Goal: Task Accomplishment & Management: Manage account settings

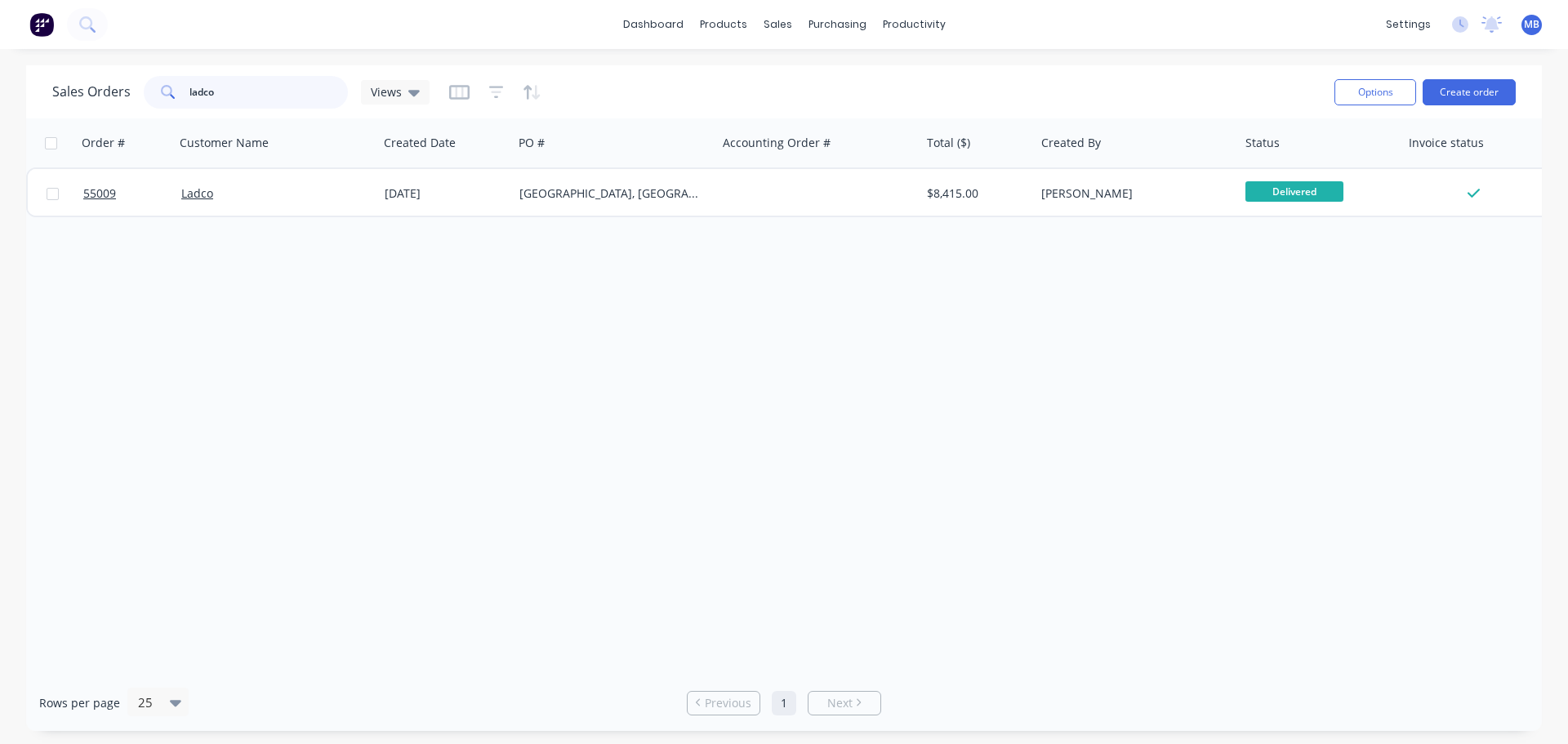
drag, startPoint x: 265, startPoint y: 91, endPoint x: 0, endPoint y: 31, distance: 271.7
click at [0, 31] on div "dashboard products sales purchasing productivity dashboard products Product Cat…" at bounding box center [784, 372] width 1568 height 744
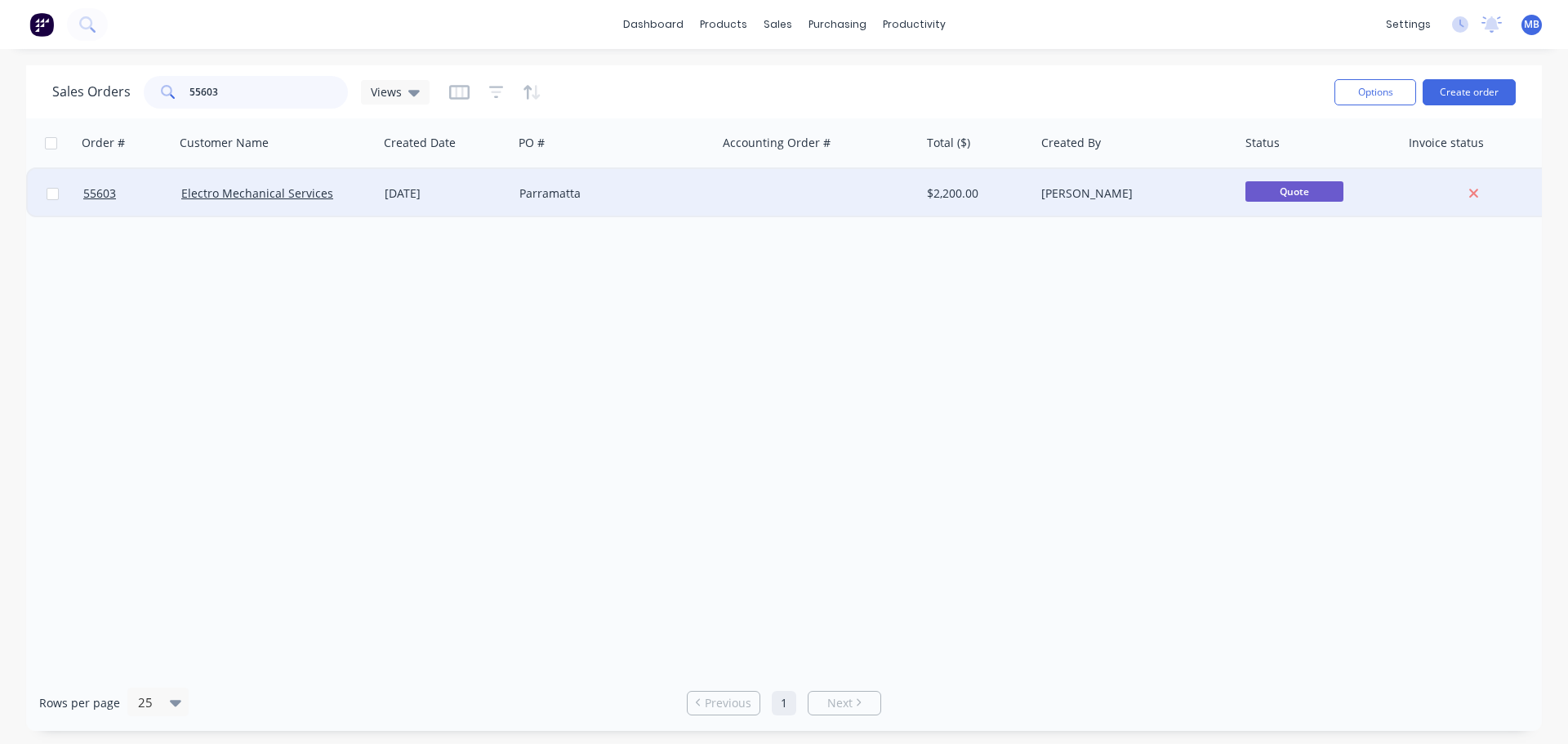
type input "55603"
click at [1114, 198] on div "[PERSON_NAME]" at bounding box center [1131, 193] width 181 height 16
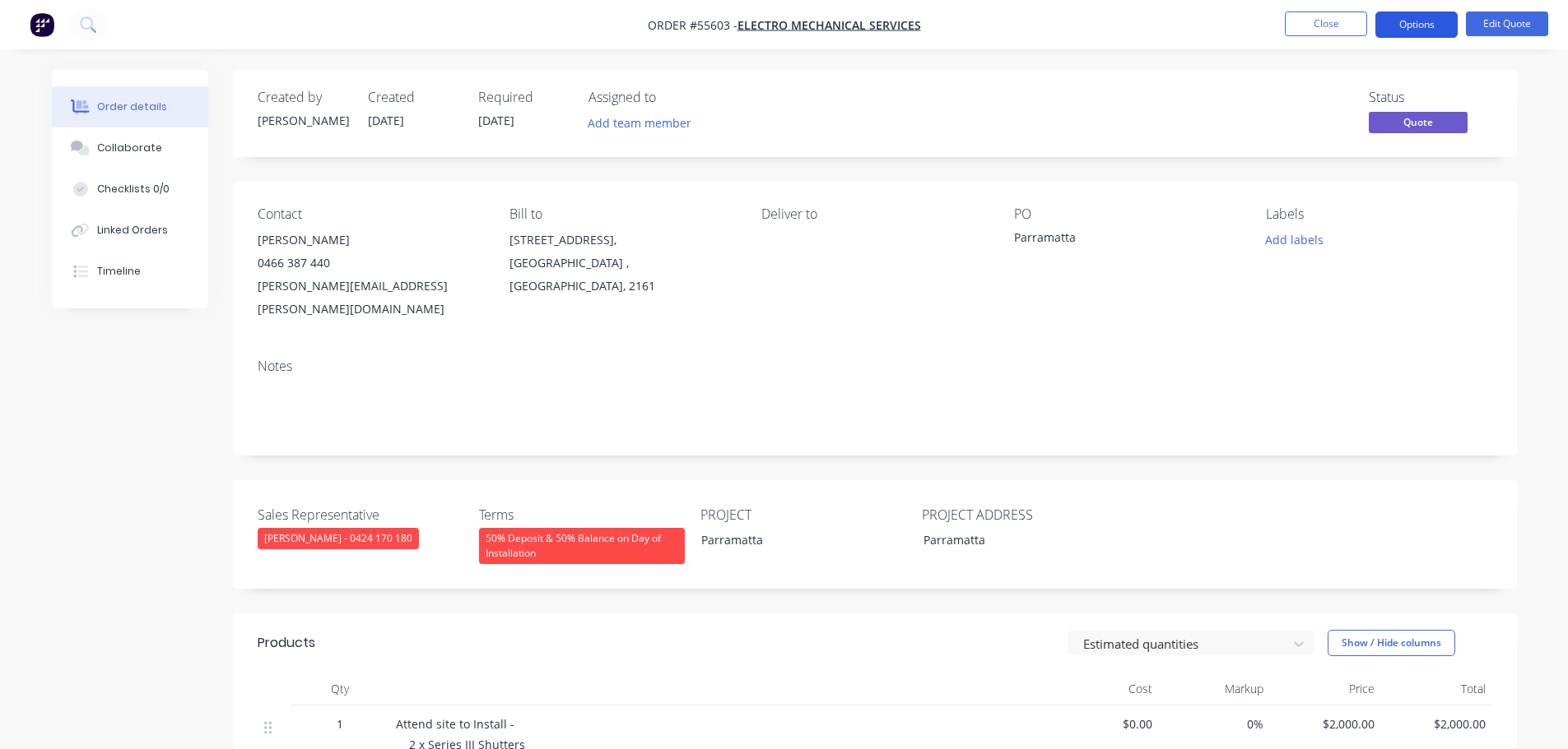
click at [1419, 22] on button "Options" at bounding box center [1416, 24] width 82 height 26
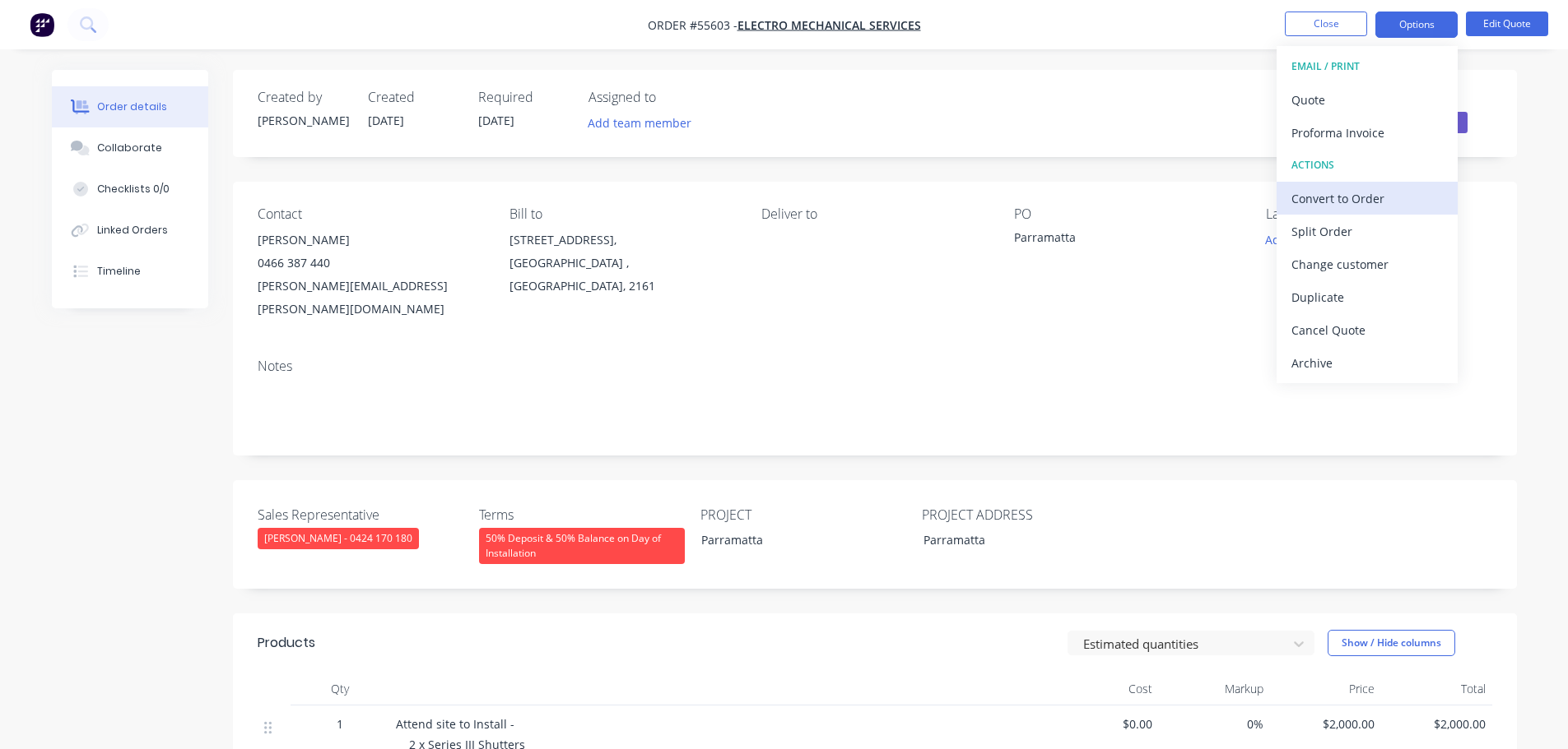
click at [1321, 193] on div "Convert to Order" at bounding box center [1366, 198] width 152 height 24
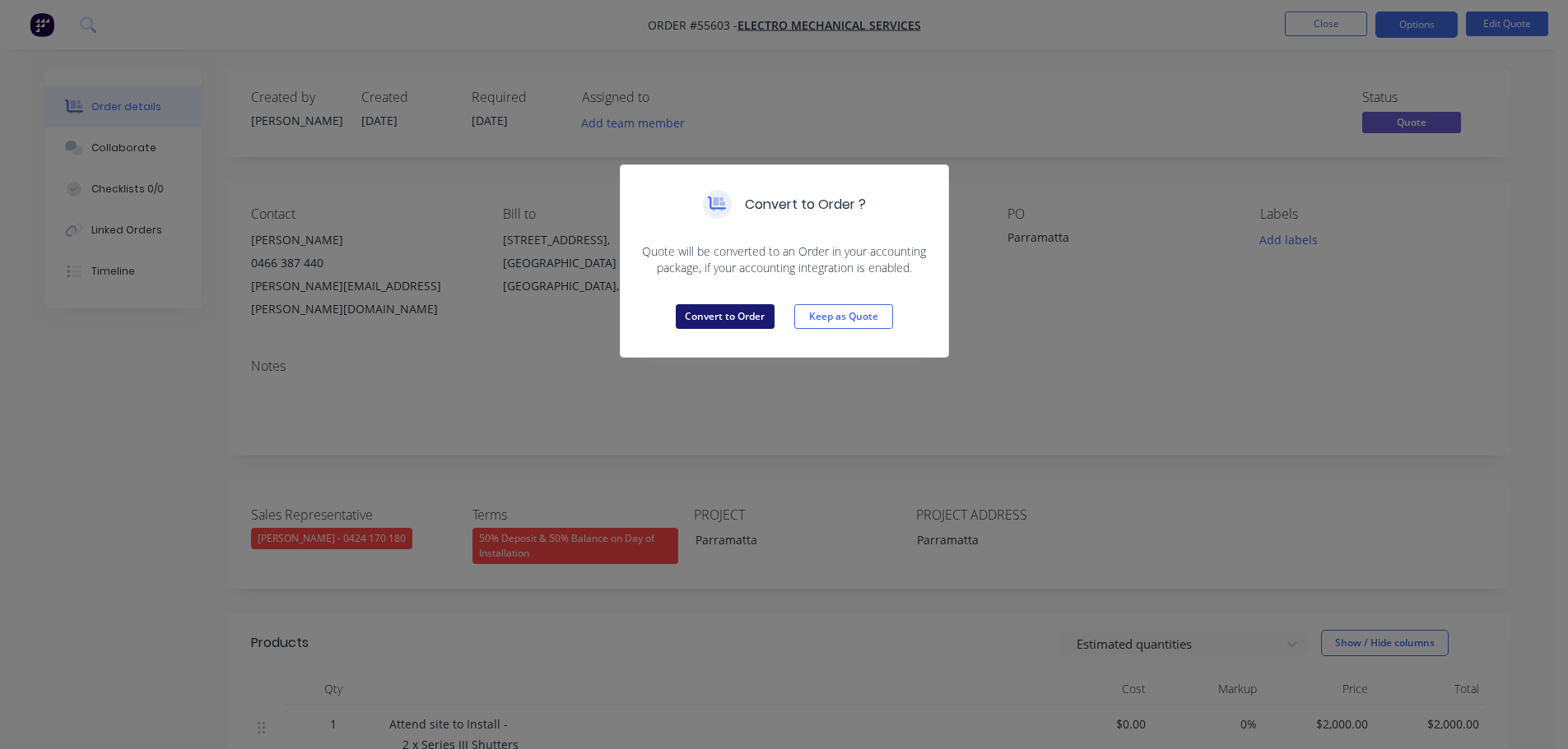
click at [710, 314] on button "Convert to Order" at bounding box center [725, 317] width 99 height 25
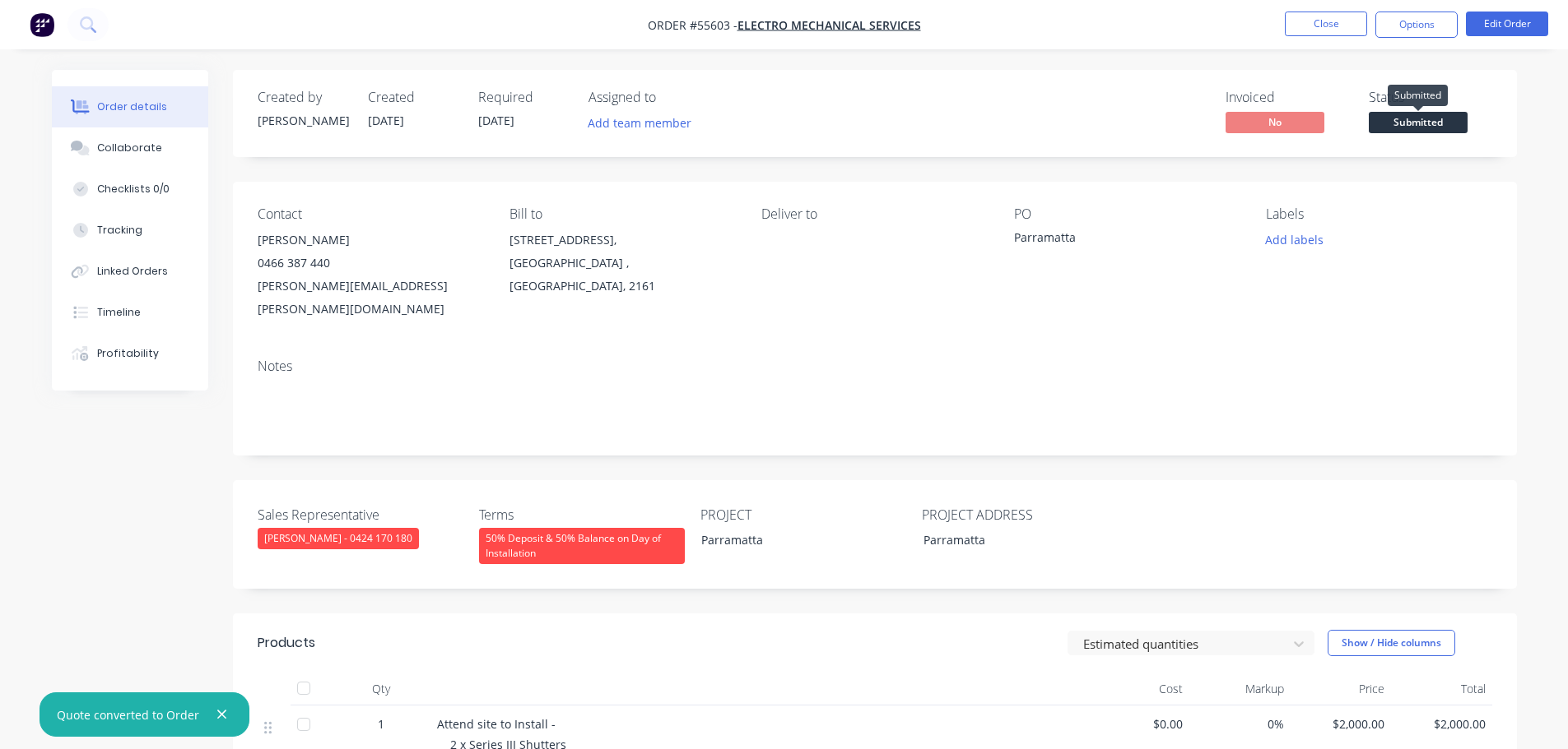
click at [1425, 122] on span "Submitted" at bounding box center [1418, 122] width 99 height 21
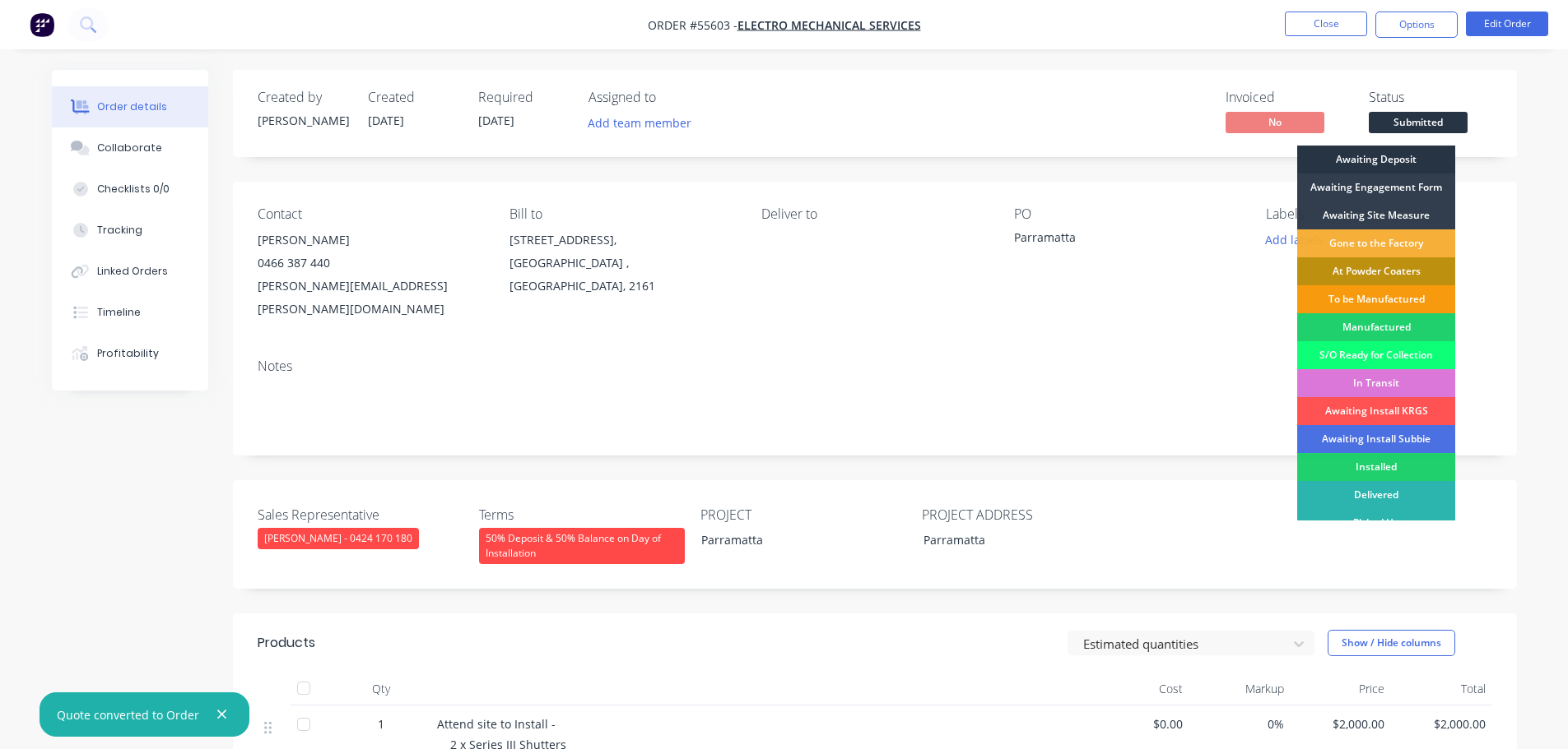
click at [1387, 157] on div "Awaiting Deposit" at bounding box center [1376, 159] width 158 height 28
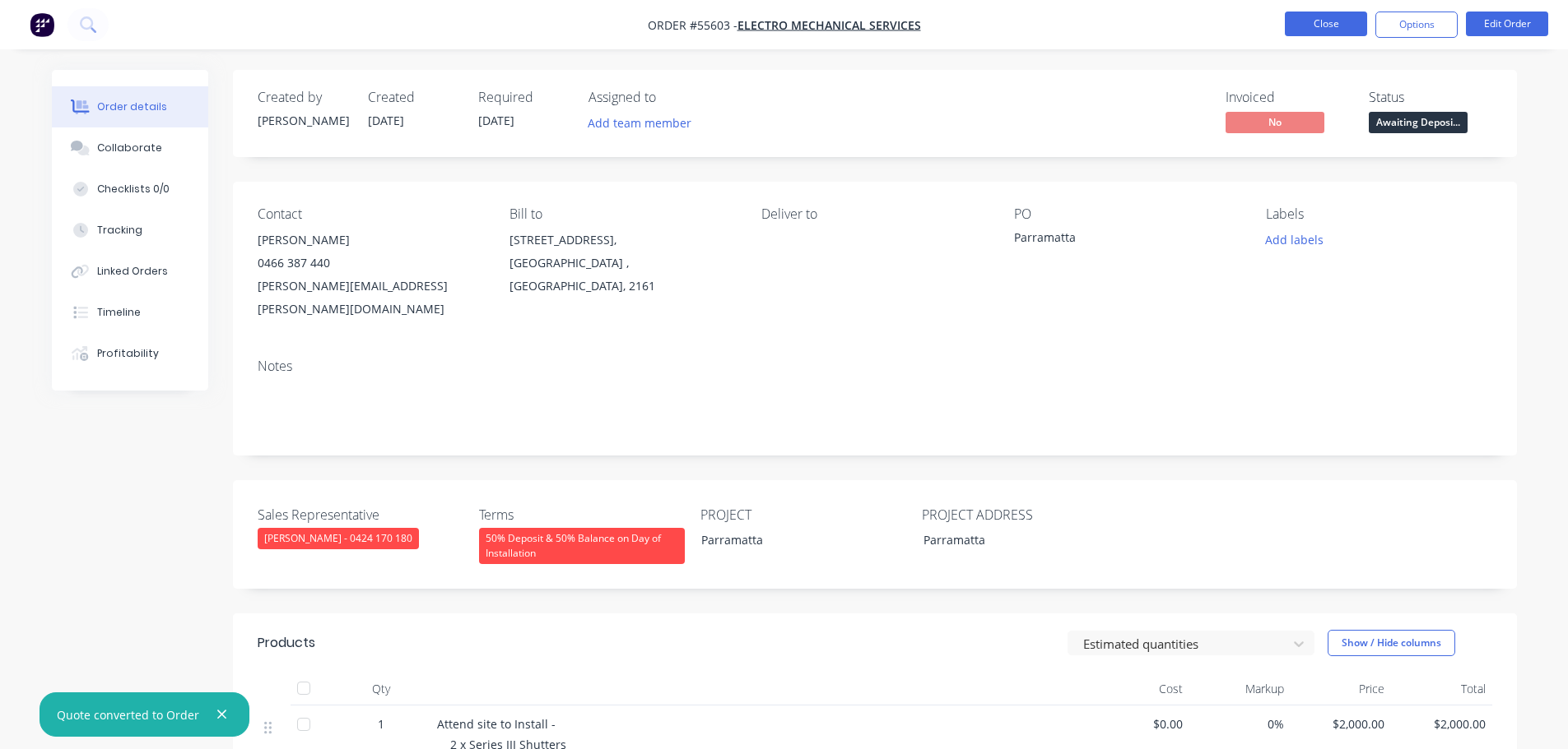
click at [1320, 19] on button "Close" at bounding box center [1326, 24] width 82 height 25
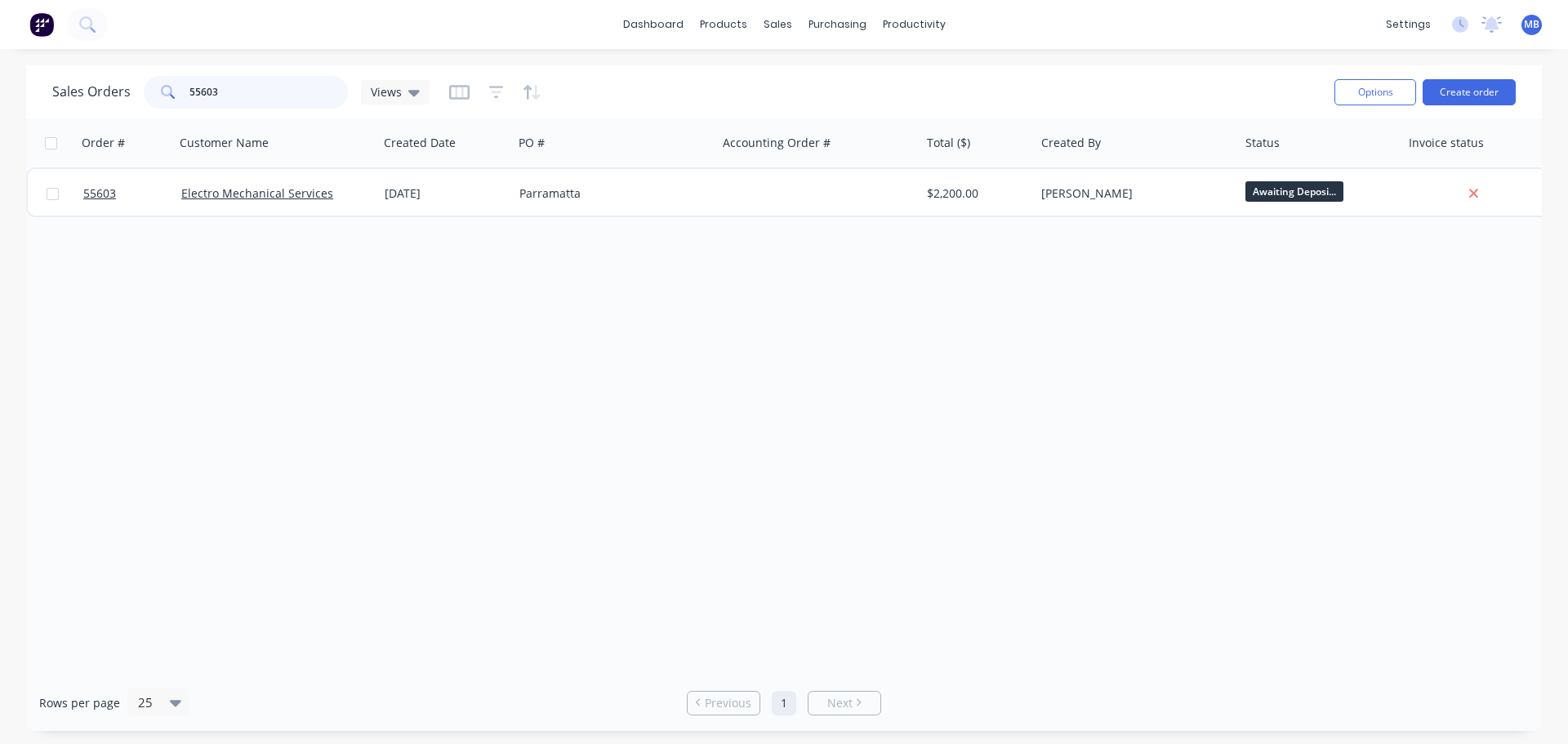
drag, startPoint x: 223, startPoint y: 93, endPoint x: 159, endPoint y: 83, distance: 64.8
click at [159, 83] on div "55603" at bounding box center [245, 92] width 204 height 33
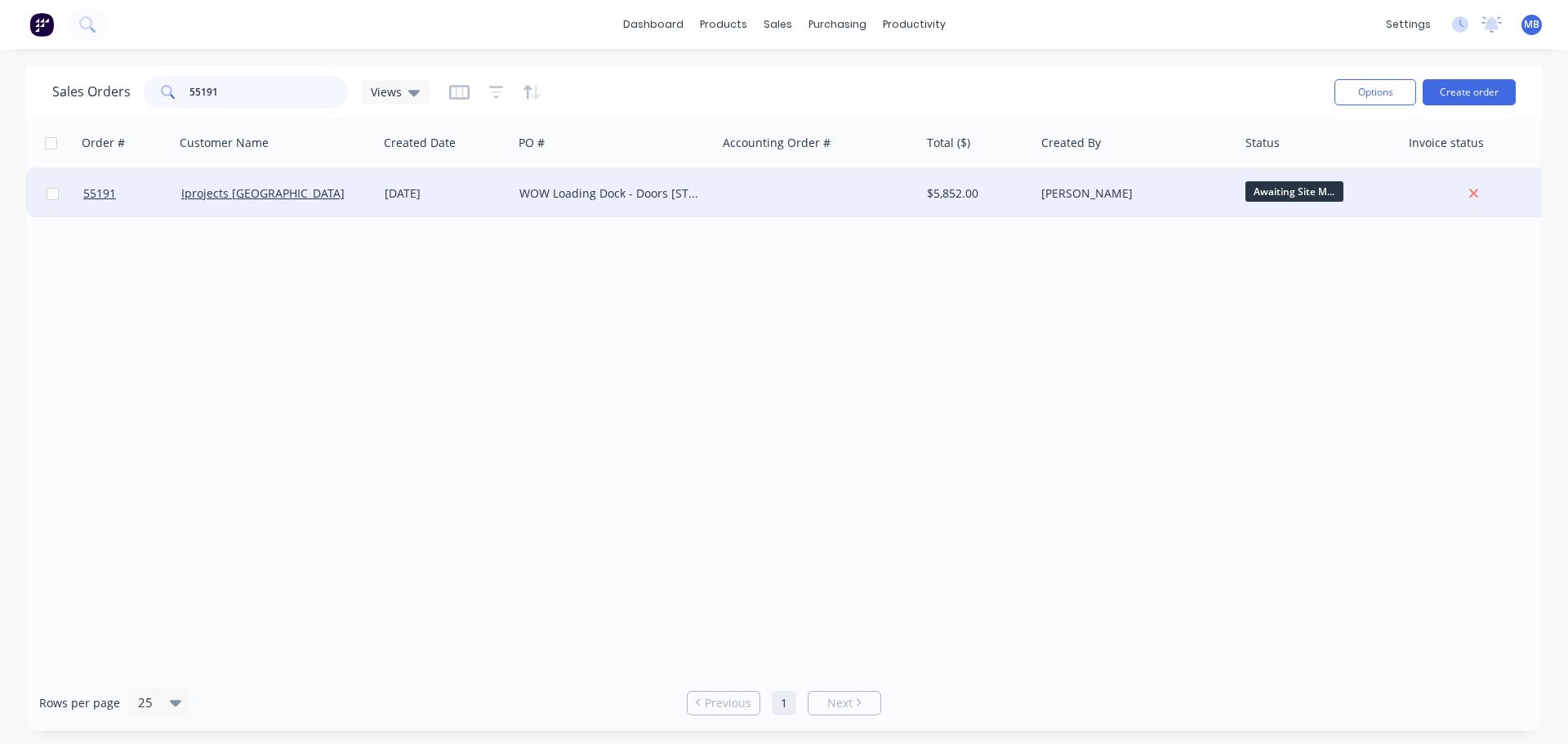
type input "55191"
click at [1210, 194] on div "[PERSON_NAME]" at bounding box center [1131, 193] width 181 height 16
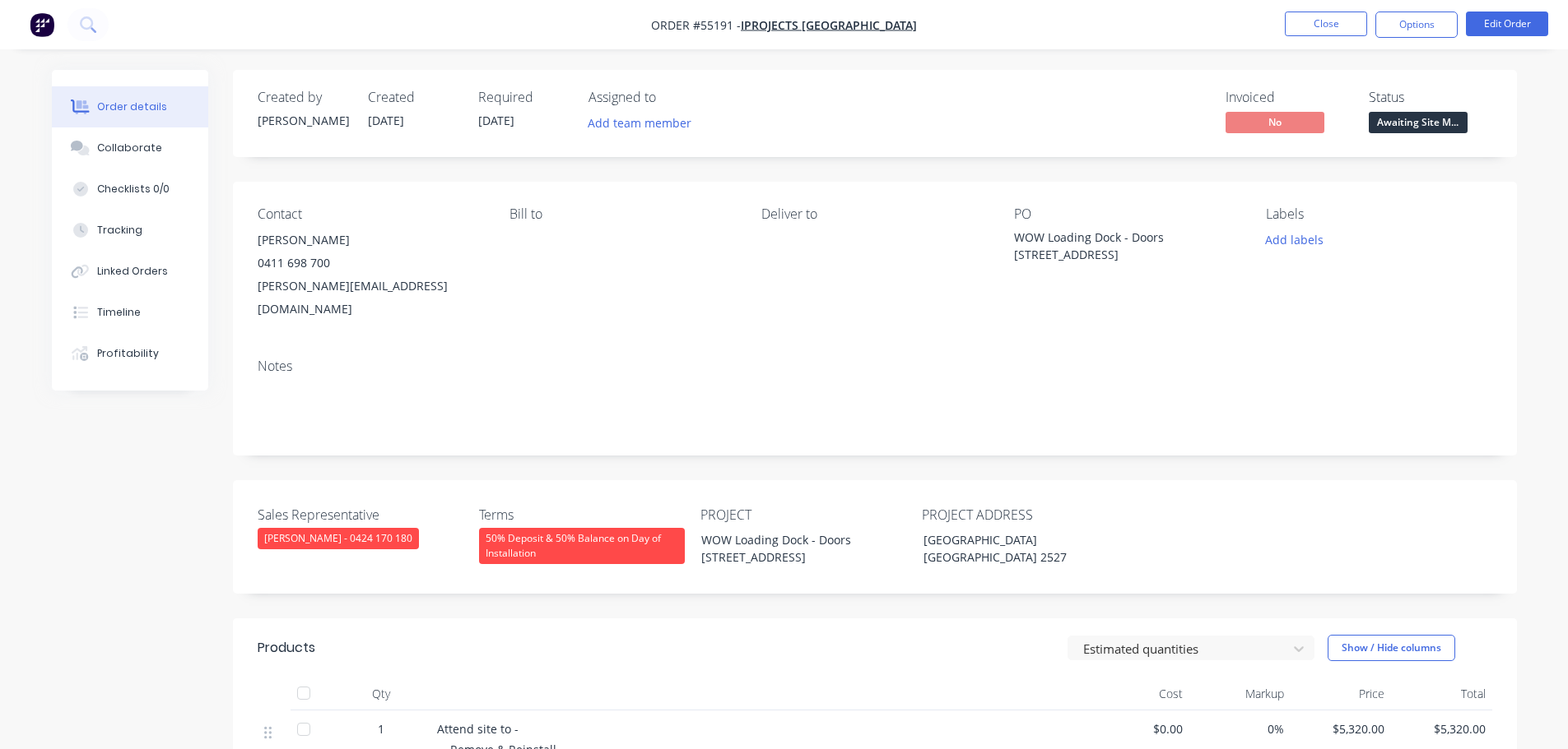
click at [1409, 126] on span "Awaiting Site M..." at bounding box center [1418, 122] width 99 height 21
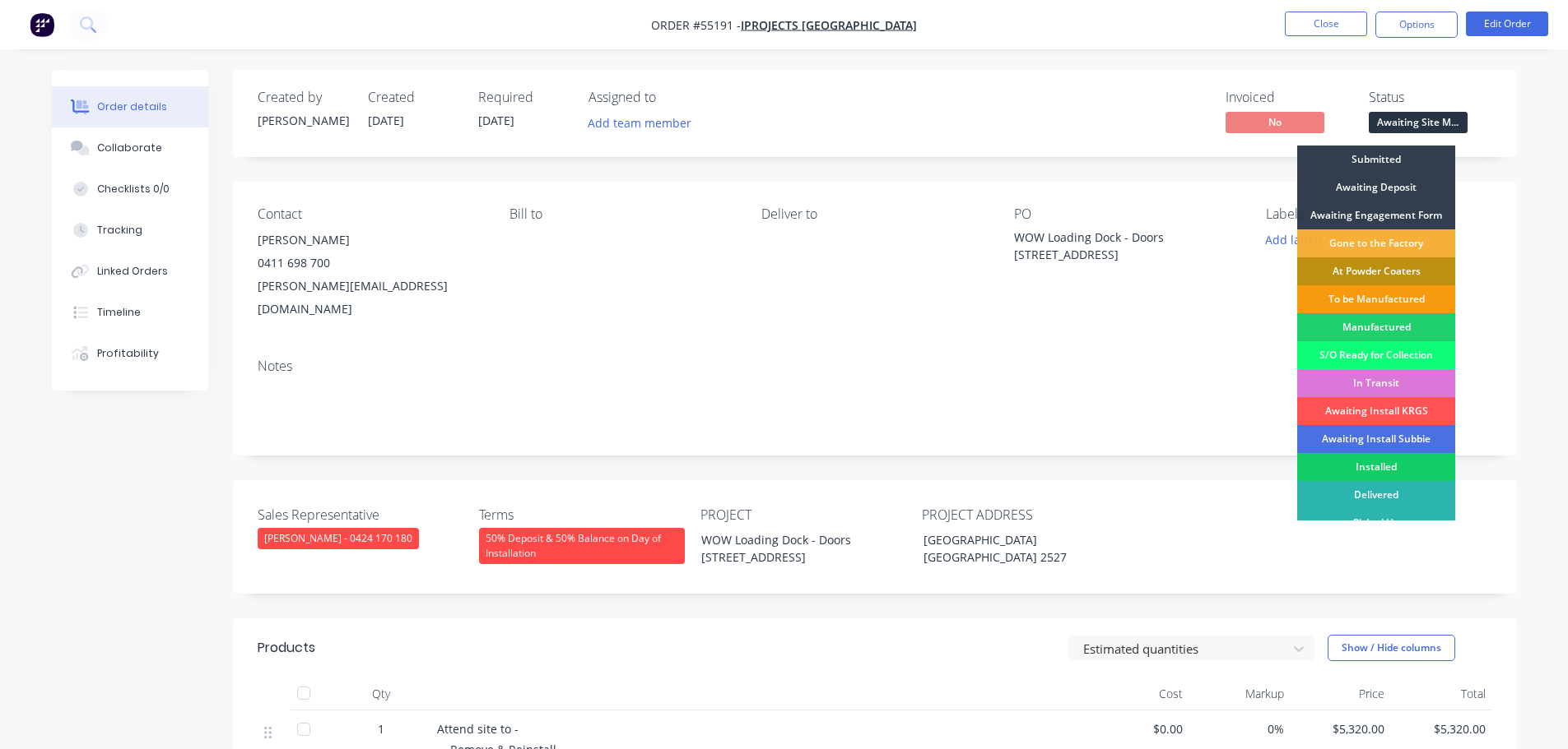
click at [1371, 461] on div "Installed" at bounding box center [1376, 467] width 158 height 28
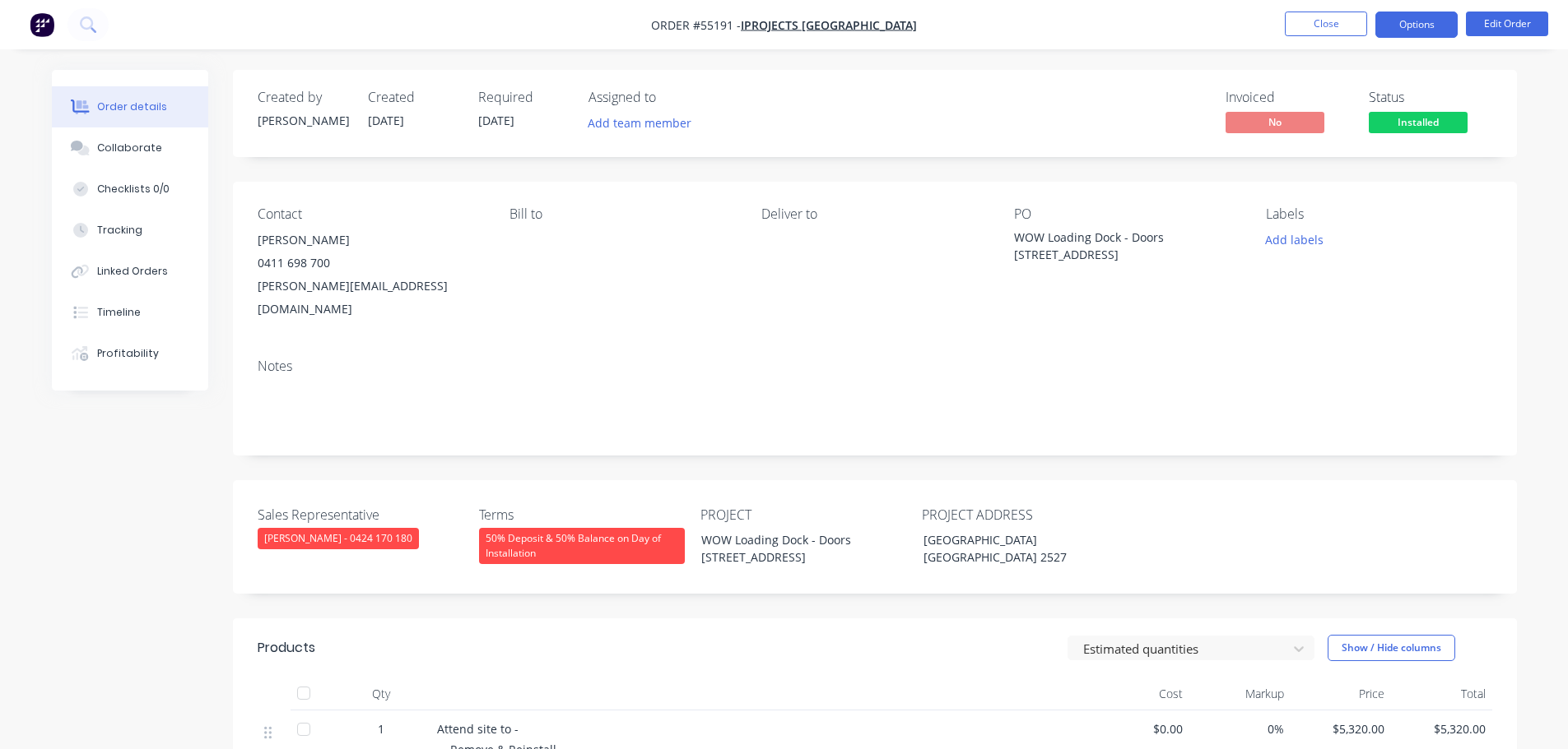
click at [1385, 25] on button "Options" at bounding box center [1416, 24] width 82 height 26
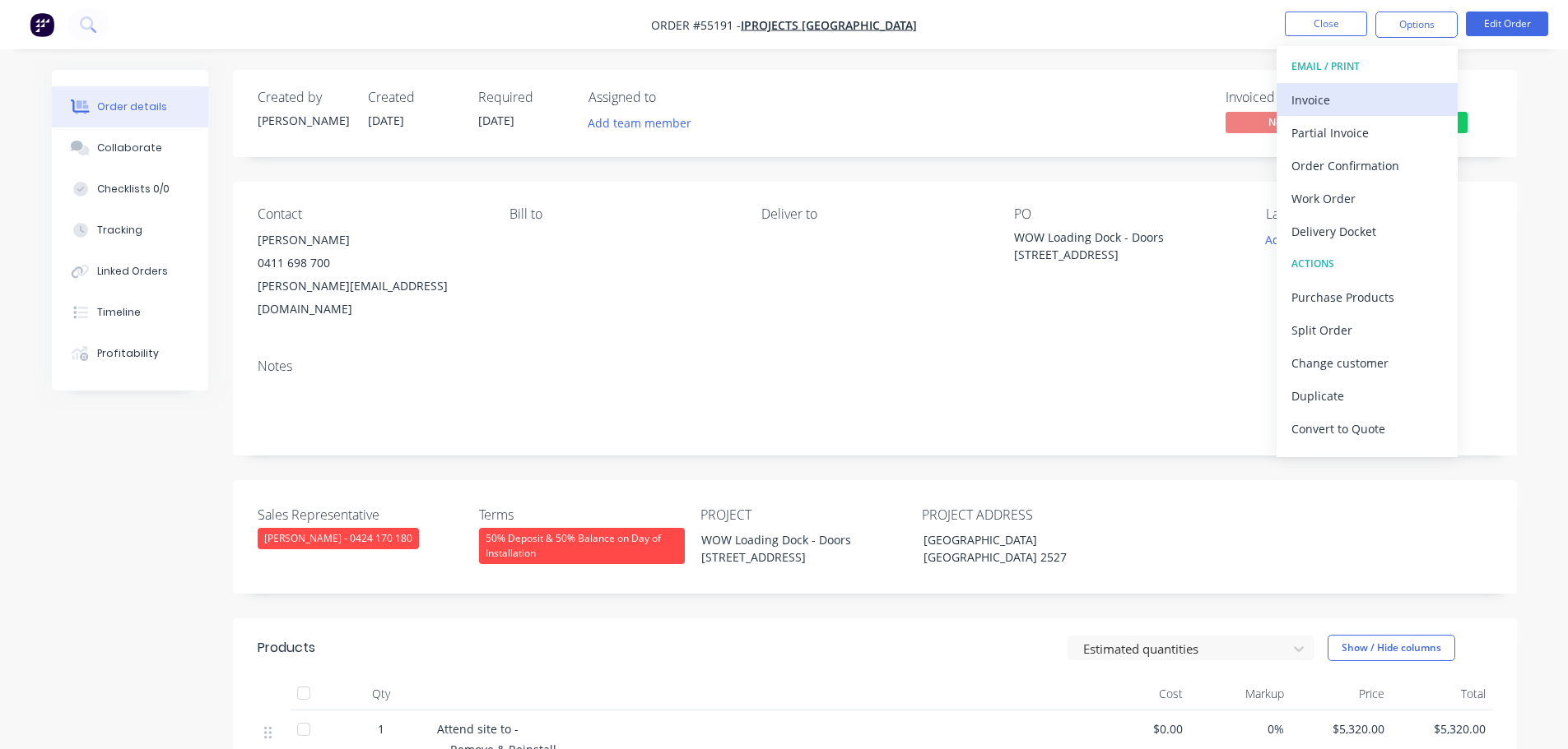
click at [1298, 100] on div "Invoice" at bounding box center [1366, 99] width 152 height 24
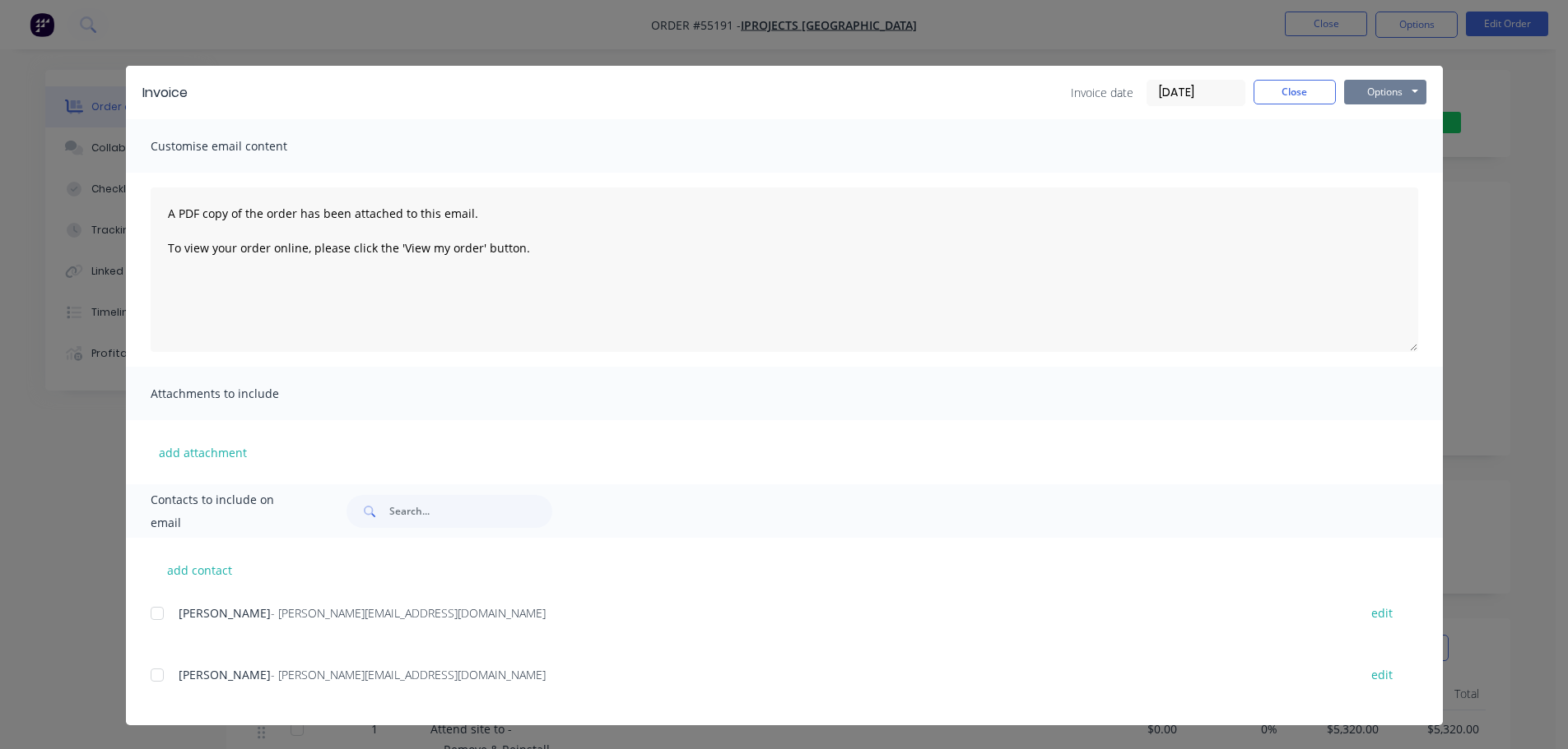
click at [1373, 88] on button "Options" at bounding box center [1385, 92] width 82 height 25
click at [1370, 144] on button "Print" at bounding box center [1397, 149] width 106 height 27
click at [1306, 95] on button "Close" at bounding box center [1295, 92] width 82 height 25
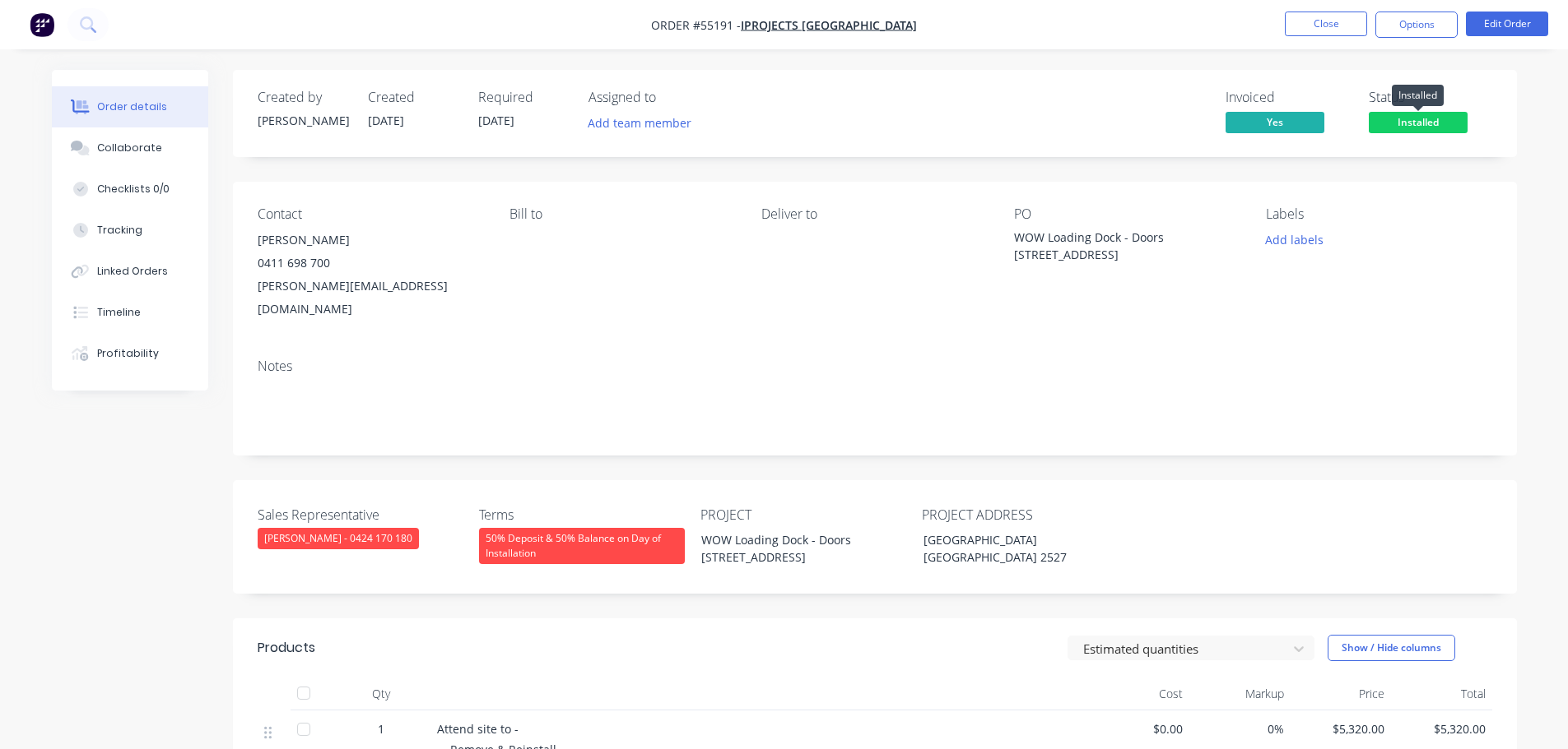
click at [1394, 119] on span "Installed" at bounding box center [1418, 122] width 99 height 21
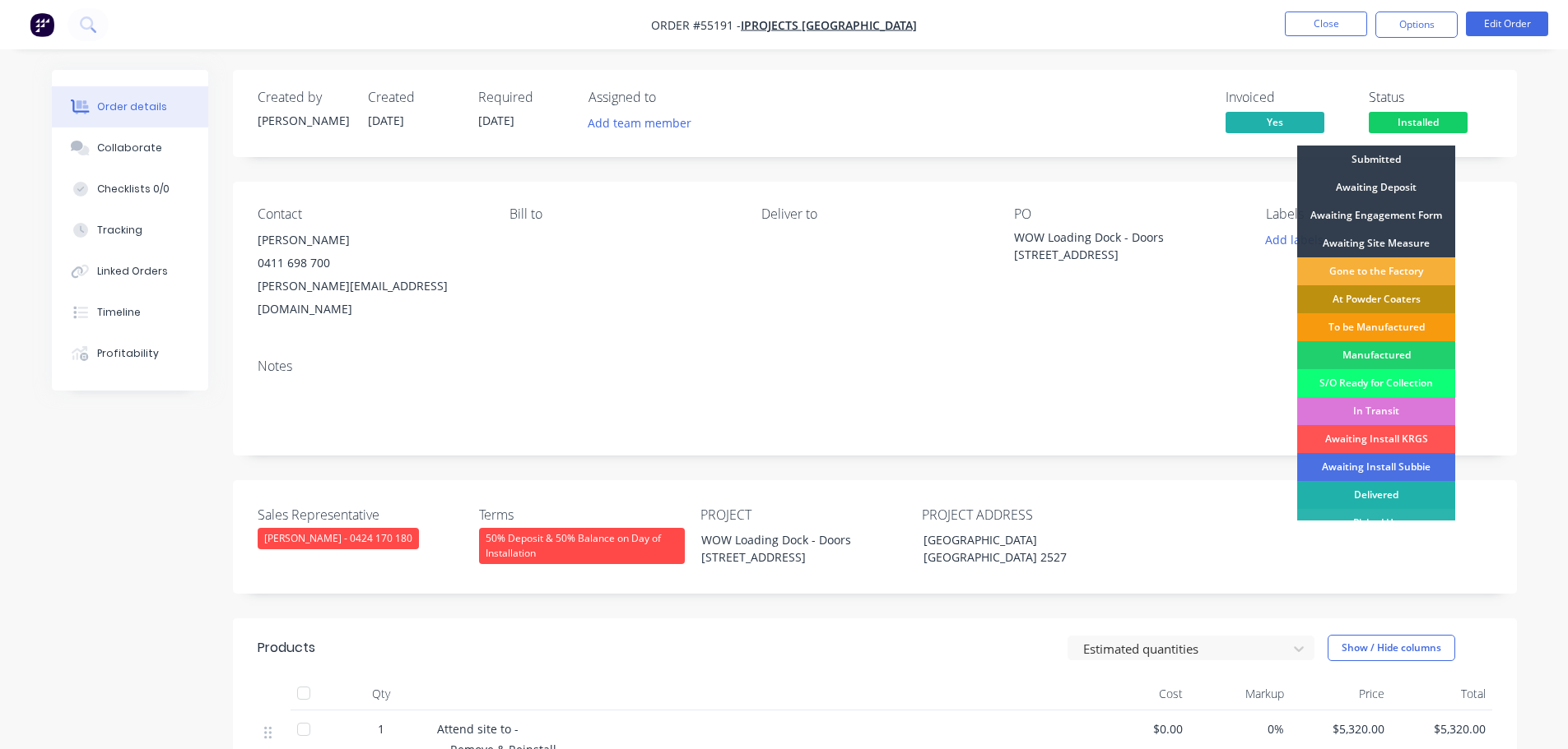
click at [1388, 486] on div "Delivered" at bounding box center [1376, 495] width 158 height 28
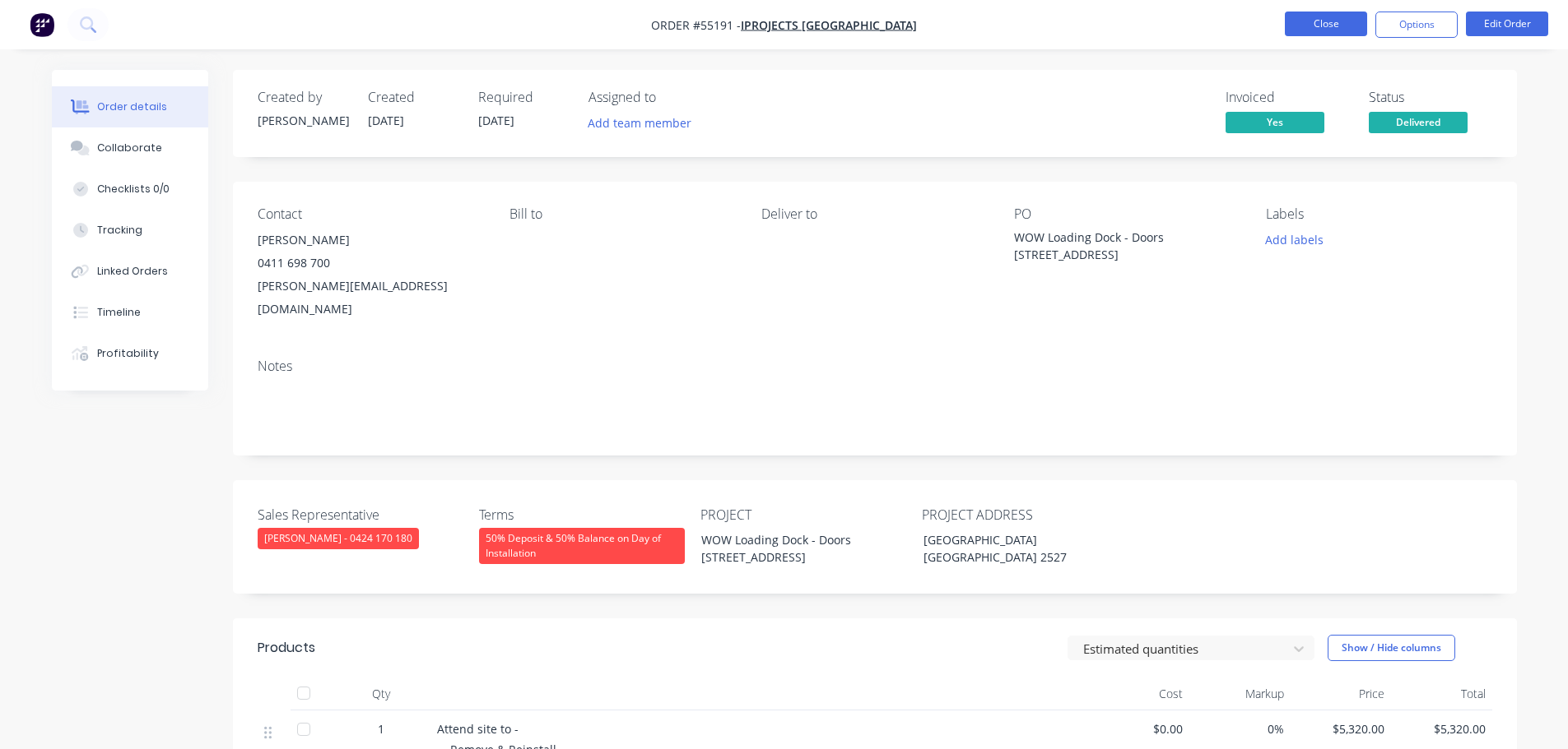
click at [1345, 24] on button "Close" at bounding box center [1326, 24] width 82 height 25
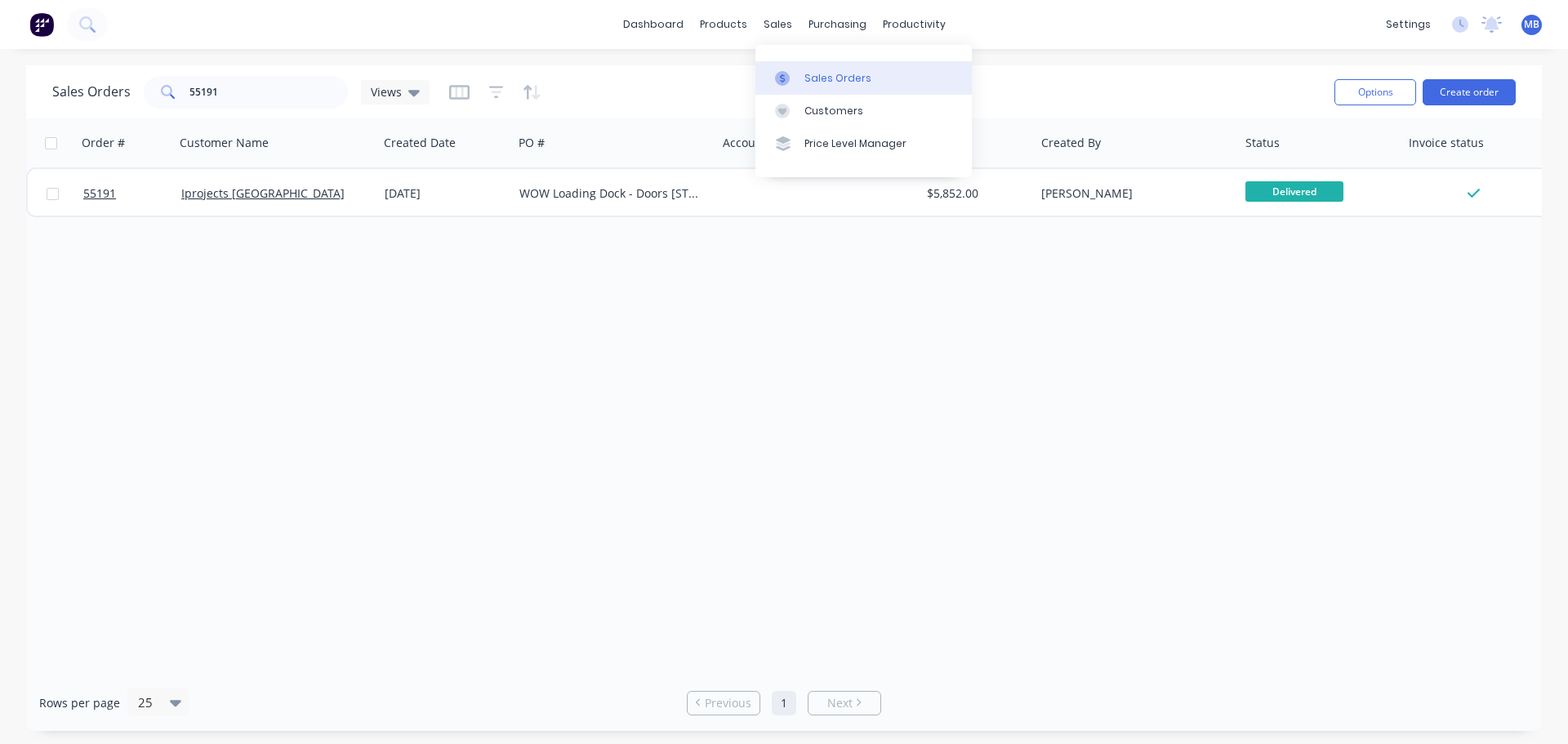
click at [816, 79] on div "Sales Orders" at bounding box center [837, 78] width 67 height 15
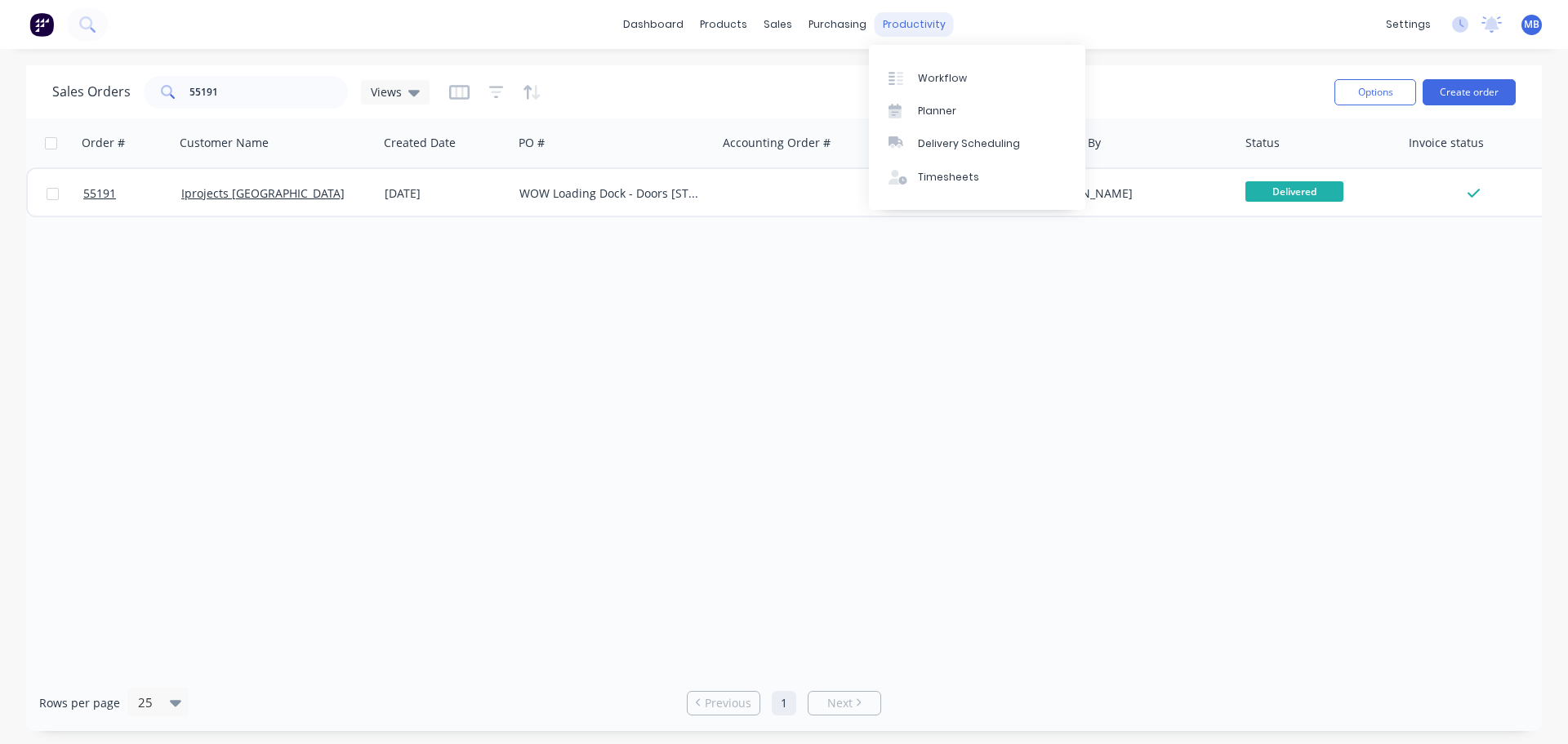
click at [907, 20] on div "productivity" at bounding box center [913, 25] width 79 height 25
click at [952, 76] on div "Workflow" at bounding box center [942, 78] width 49 height 15
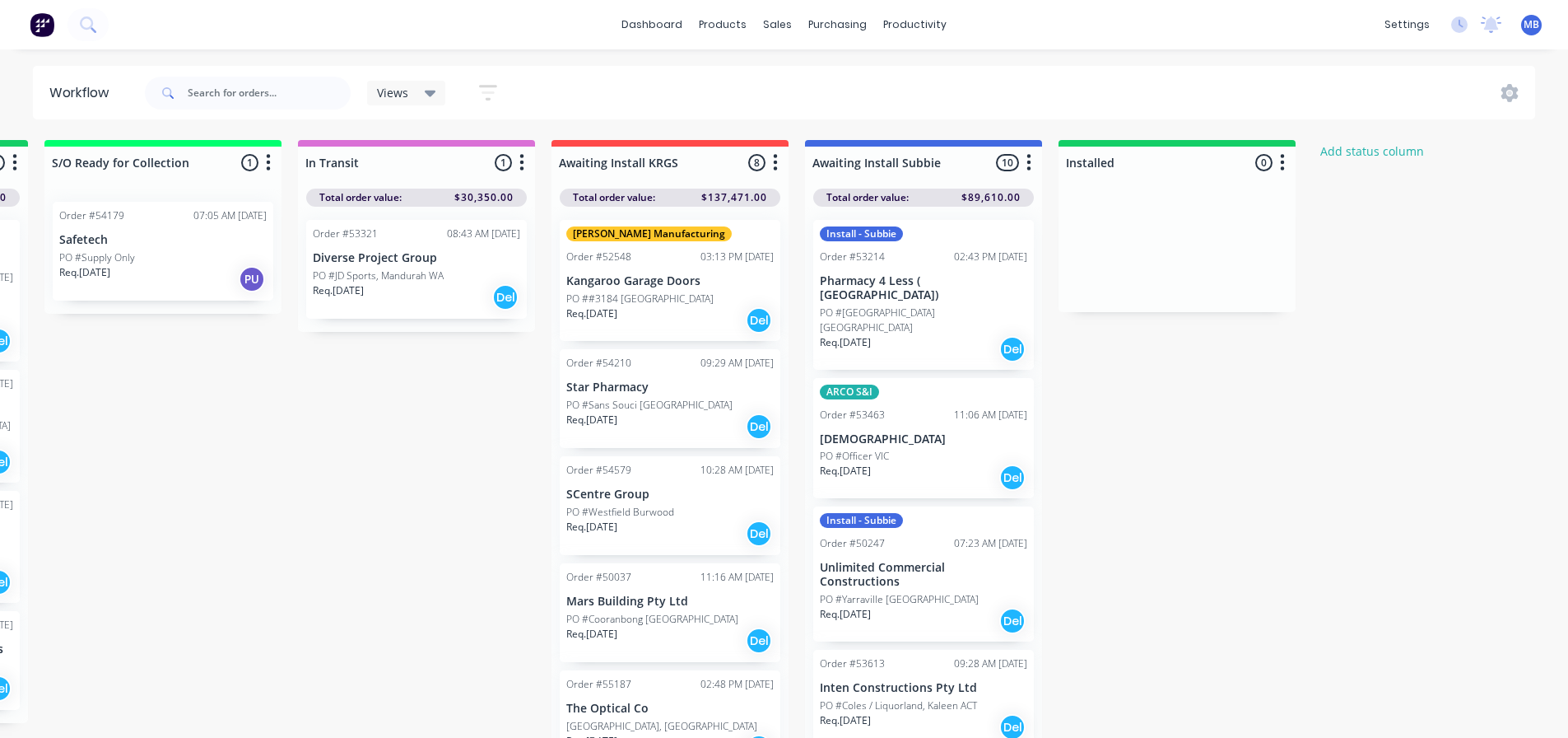
scroll to position [0, 2132]
